Goal: Transaction & Acquisition: Purchase product/service

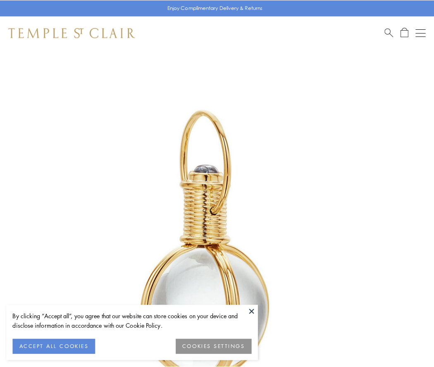
scroll to position [216, 0]
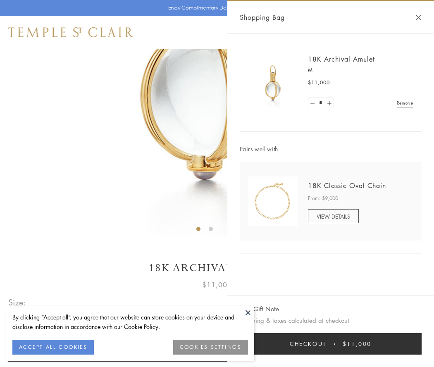
click at [330, 344] on button "Checkout $11,000" at bounding box center [331, 343] width 182 height 21
